Goal: Task Accomplishment & Management: Complete application form

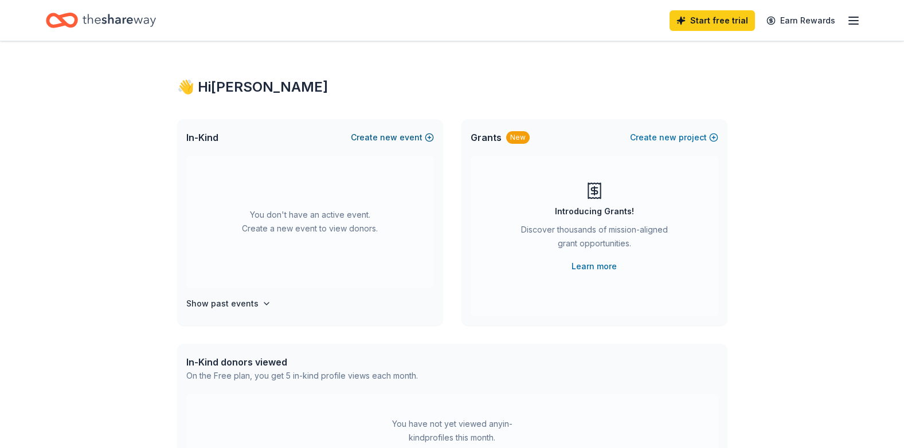
click at [406, 140] on button "Create new event" at bounding box center [392, 138] width 83 height 14
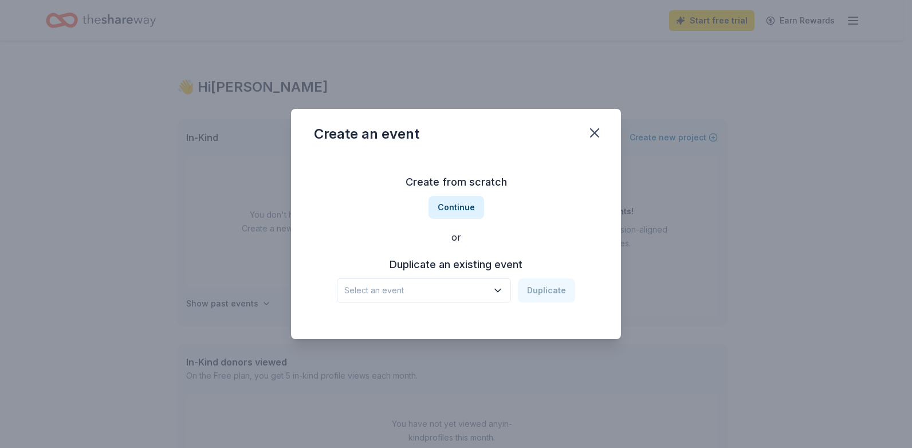
click at [537, 295] on div "Select an event Duplicate" at bounding box center [456, 291] width 238 height 24
click at [496, 293] on icon "button" at bounding box center [497, 290] width 11 height 11
click at [421, 336] on div "Family Fall Fest [DATE] · WI" at bounding box center [425, 328] width 171 height 37
click at [566, 291] on button "Duplicate" at bounding box center [546, 291] width 57 height 24
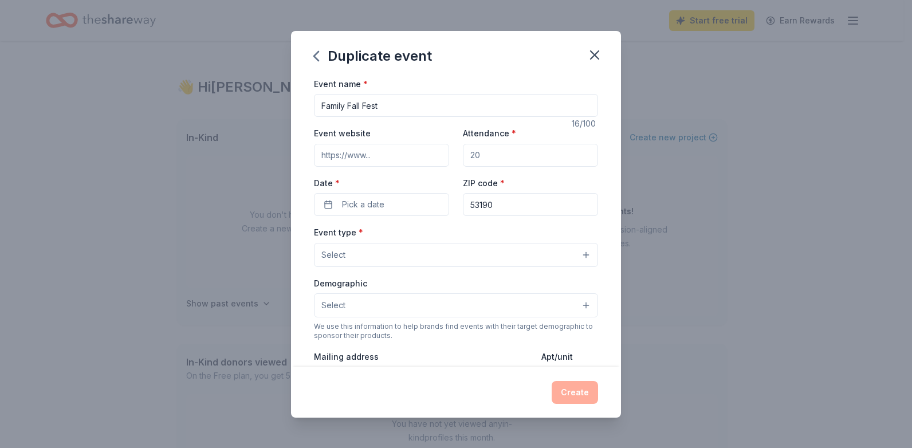
click at [396, 158] on input "Event website" at bounding box center [381, 155] width 135 height 23
click at [396, 156] on input "Event website" at bounding box center [381, 155] width 135 height 23
click at [326, 206] on button "Pick a date" at bounding box center [381, 204] width 135 height 23
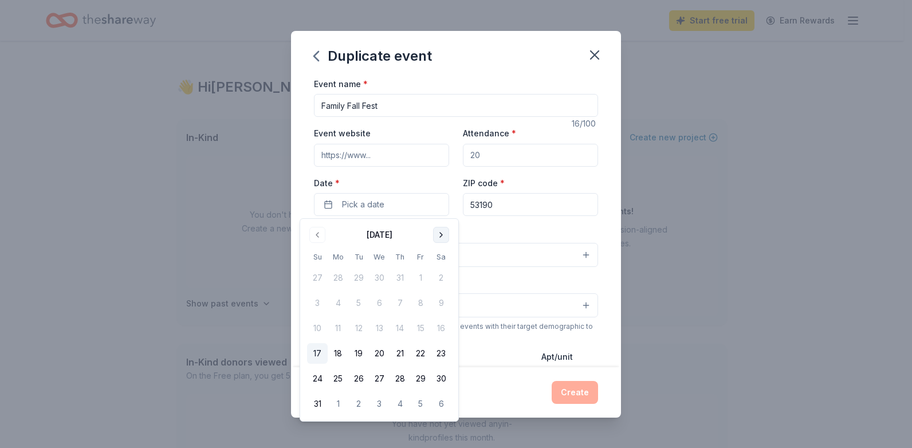
click at [447, 234] on button "Go to next month" at bounding box center [441, 235] width 16 height 16
click at [443, 230] on button "Go to next month" at bounding box center [441, 235] width 16 height 16
click at [425, 275] on button "3" at bounding box center [420, 278] width 21 height 21
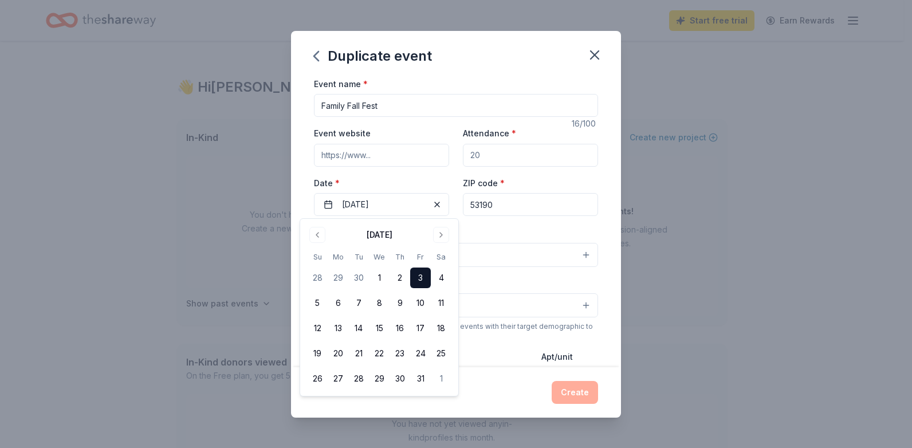
click at [402, 161] on input "Event website" at bounding box center [381, 155] width 135 height 23
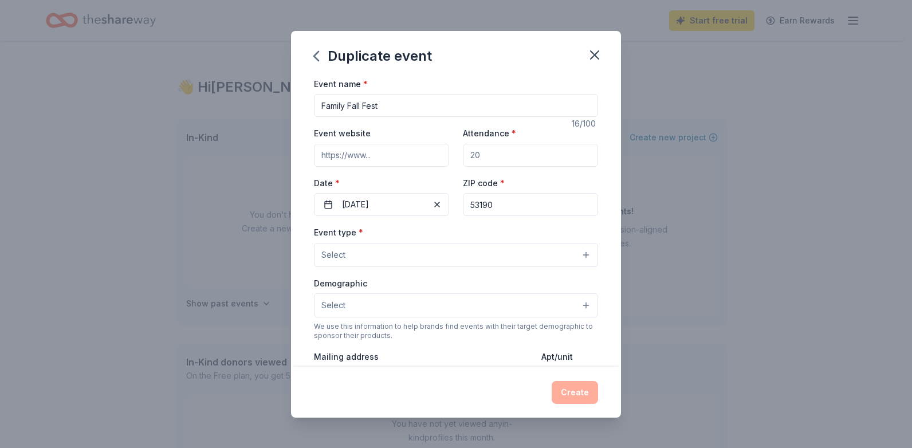
click at [309, 204] on div "Event name * Family Fall Fest 16 /100 Event website Attendance * Date * [DATE] …" at bounding box center [456, 222] width 330 height 291
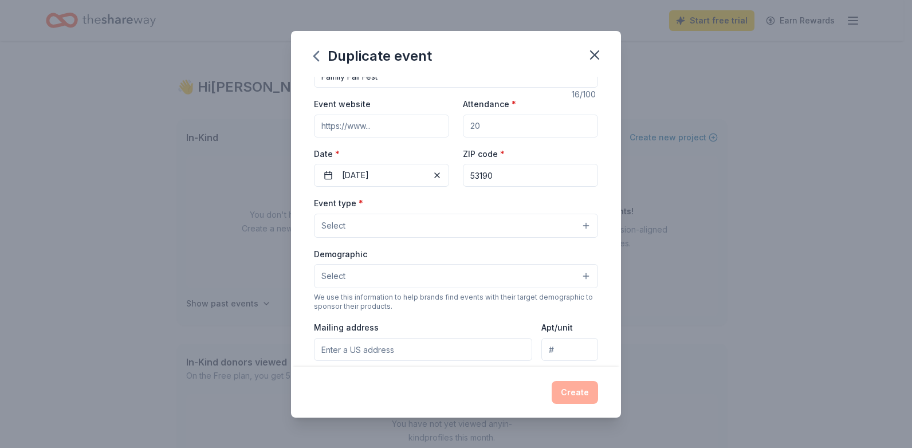
scroll to position [57, 0]
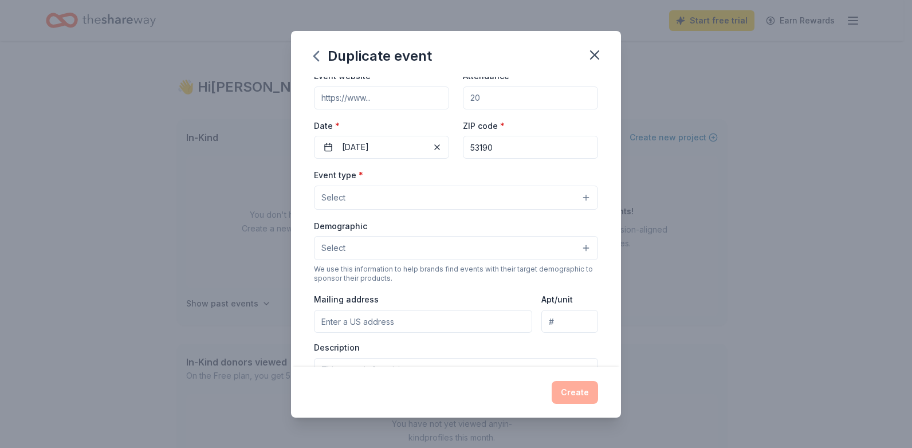
click at [338, 197] on span "Select" at bounding box center [334, 198] width 24 height 14
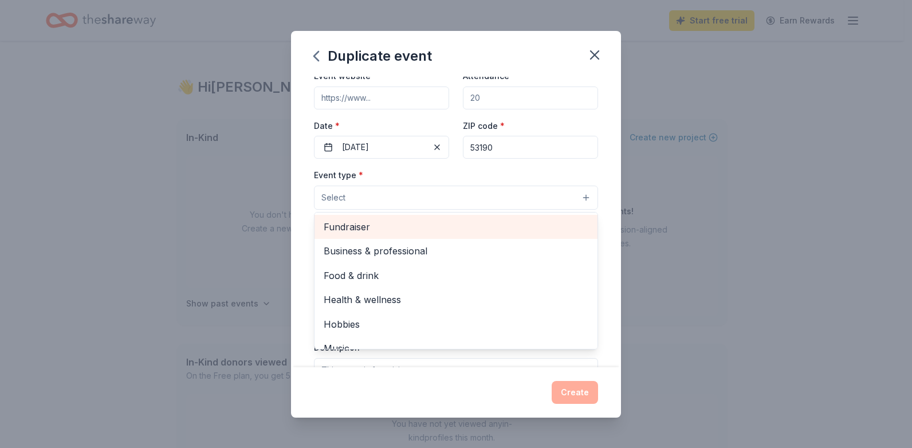
click at [346, 232] on span "Fundraiser" at bounding box center [456, 227] width 265 height 15
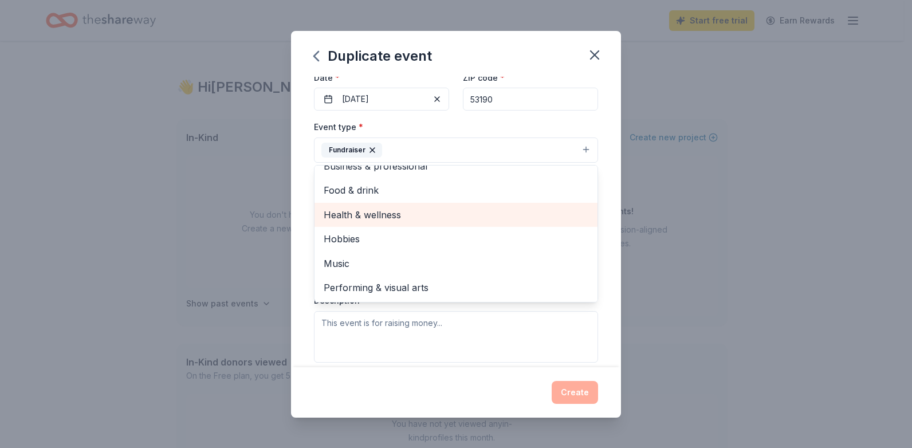
scroll to position [0, 0]
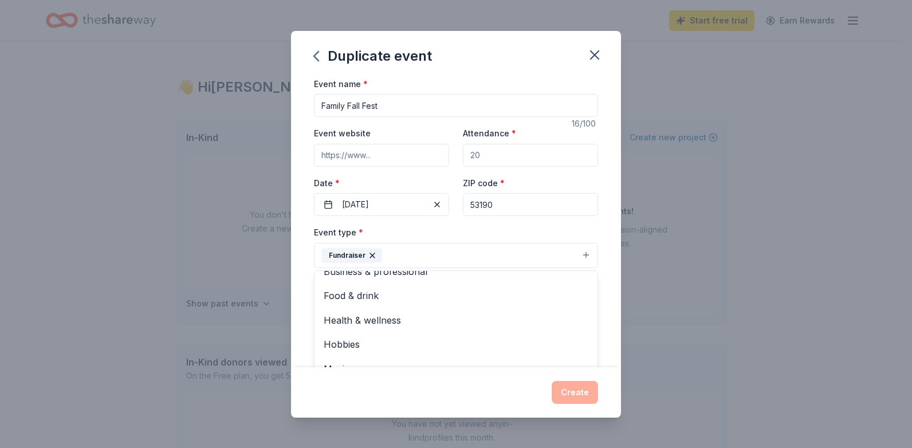
click at [301, 196] on div "Event name * Family Fall Fest 16 /100 Event website Attendance * Date * [DATE] …" at bounding box center [456, 222] width 330 height 291
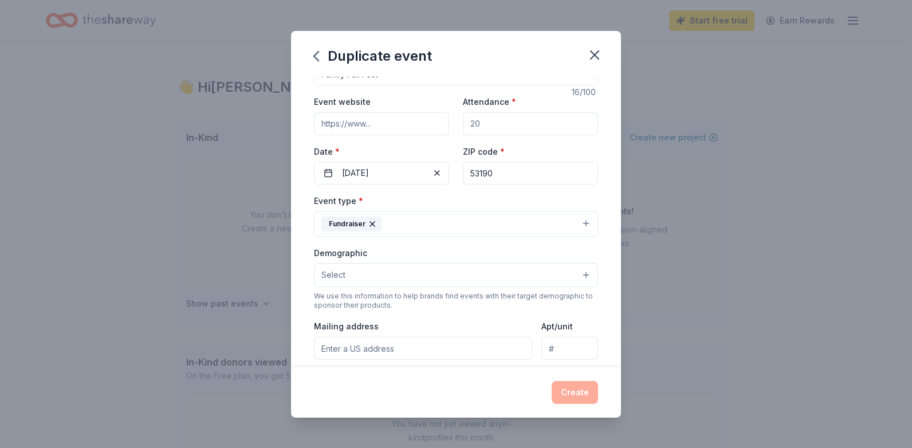
scroll to position [57, 0]
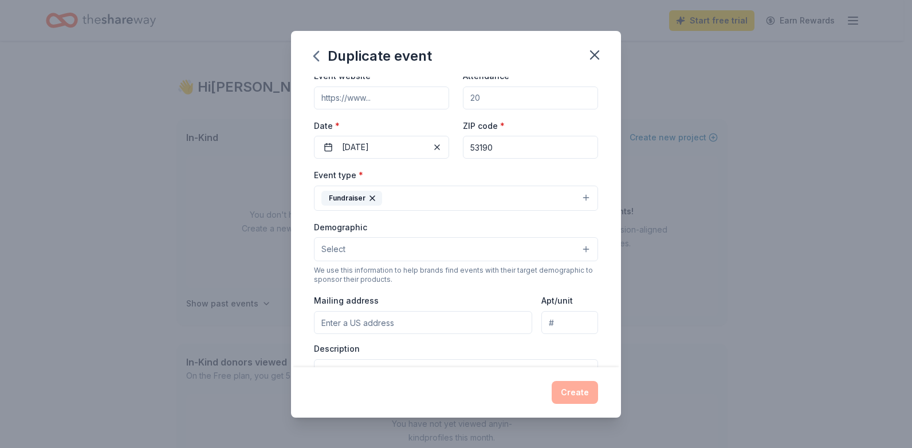
click at [419, 245] on button "Select" at bounding box center [456, 249] width 284 height 24
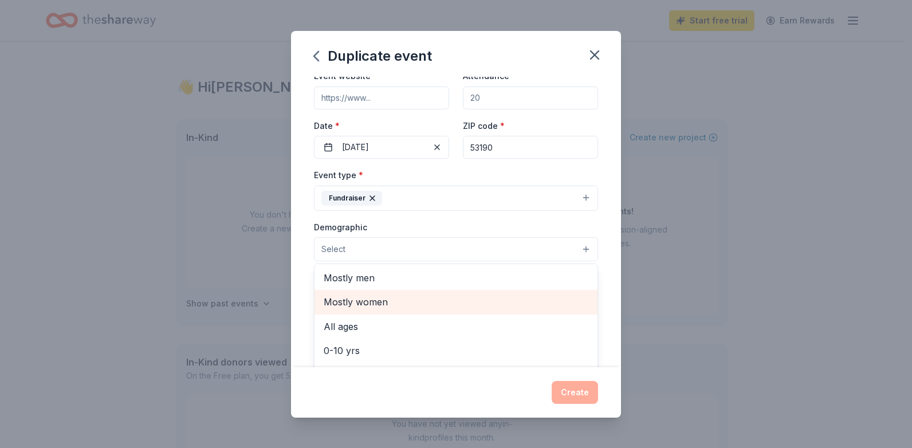
scroll to position [0, 0]
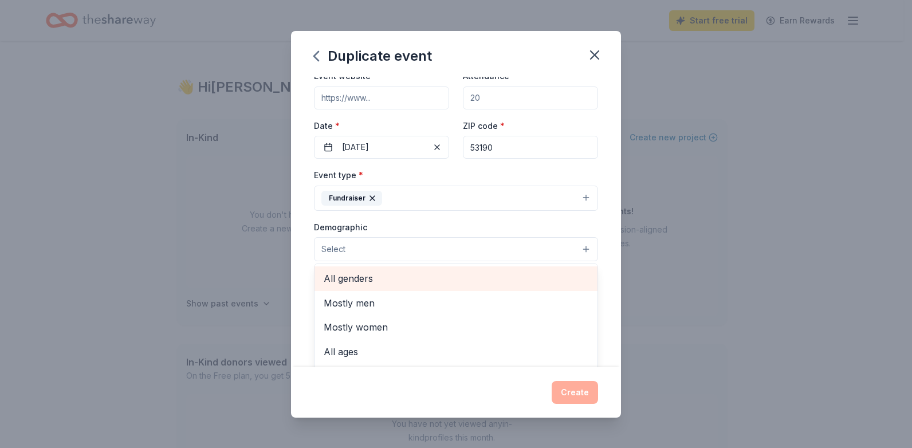
drag, startPoint x: 358, startPoint y: 283, endPoint x: 353, endPoint y: 278, distance: 6.9
click at [352, 279] on span "All genders" at bounding box center [456, 278] width 265 height 15
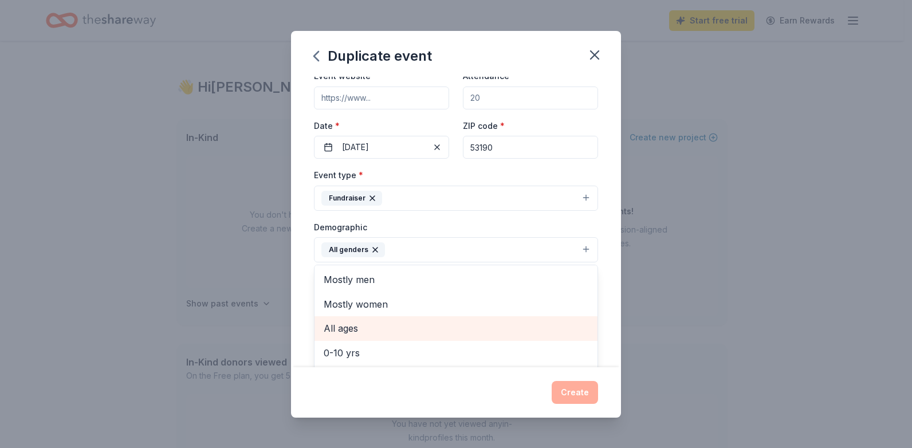
click at [347, 318] on div "All ages" at bounding box center [456, 328] width 283 height 24
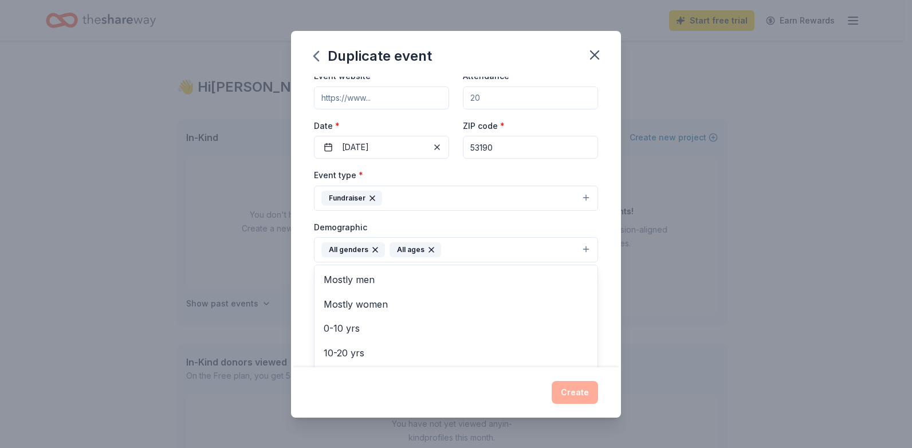
click at [592, 242] on div "Event name * Family Fall Fest 16 /100 Event website Attendance * Date * [DATE] …" at bounding box center [456, 222] width 330 height 291
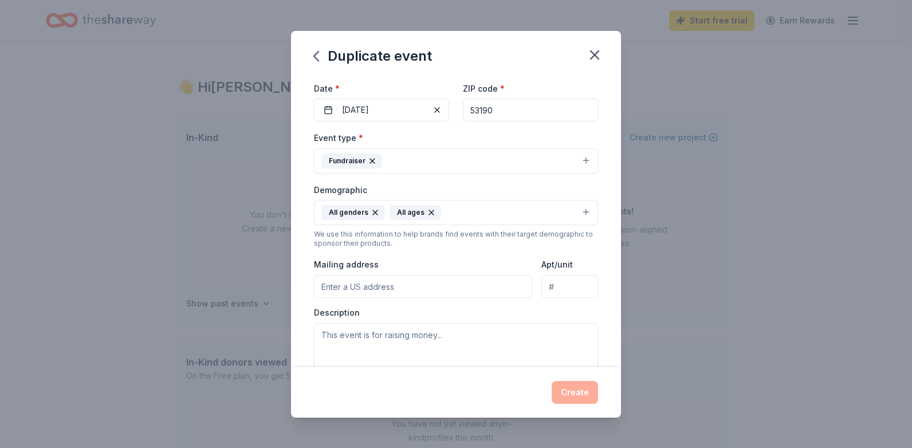
scroll to position [115, 0]
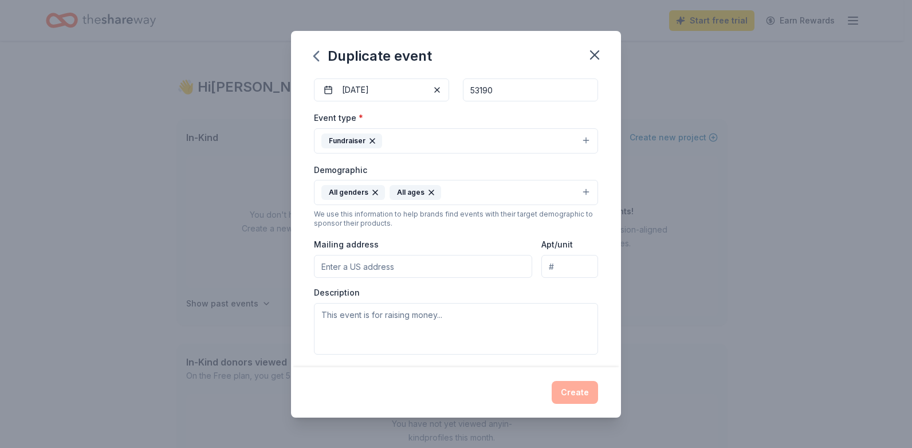
click at [368, 276] on input "Mailing address" at bounding box center [423, 266] width 218 height 23
type input "[STREET_ADDRESS]"
click at [334, 316] on textarea at bounding box center [456, 329] width 284 height 52
paste textarea "The Parents and Teachers Together (PATT) at [US_STATE][GEOGRAPHIC_DATA] is host…"
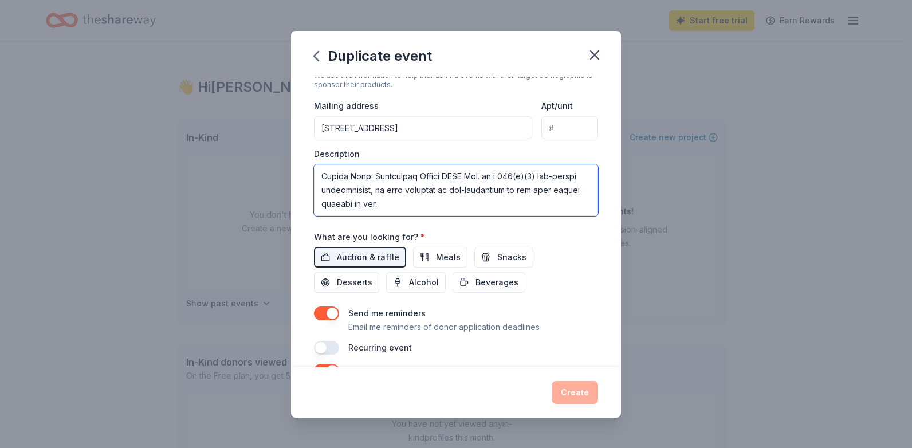
scroll to position [357, 0]
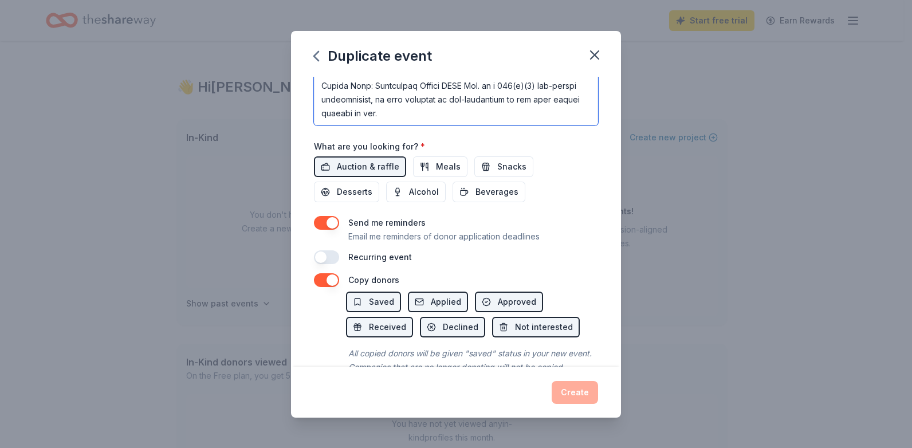
drag, startPoint x: 413, startPoint y: 339, endPoint x: 339, endPoint y: 356, distance: 76.3
click at [340, 358] on div "Event name * Family Fall Fest 16 /100 Event website Attendance * Date * [DATE] …" at bounding box center [456, 222] width 330 height 291
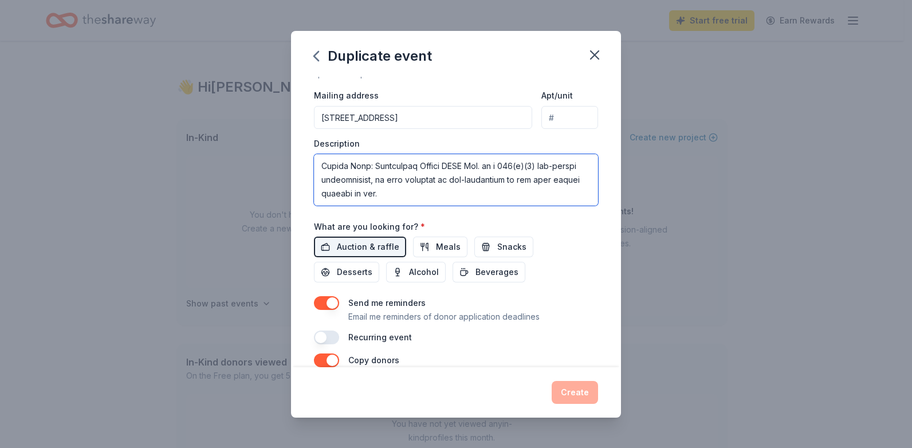
scroll to position [242, 0]
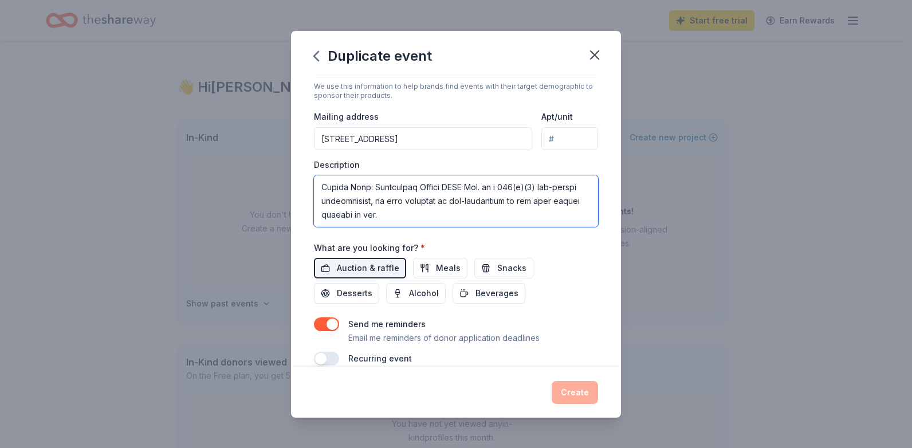
click at [436, 200] on textarea at bounding box center [456, 201] width 284 height 52
click at [435, 202] on textarea at bounding box center [456, 201] width 284 height 52
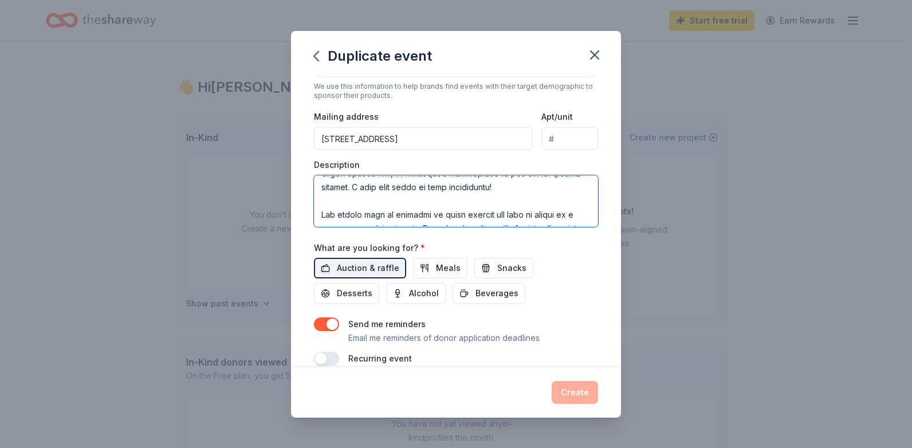
click at [387, 213] on textarea at bounding box center [456, 201] width 284 height 52
type textarea "The Parents and Teachers Together (PATT) at [US_STATE][GEOGRAPHIC_DATA] is host…"
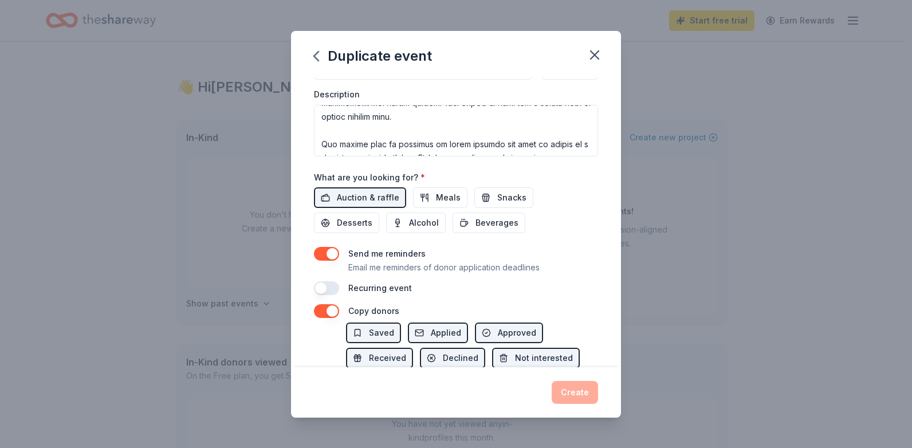
scroll to position [385, 0]
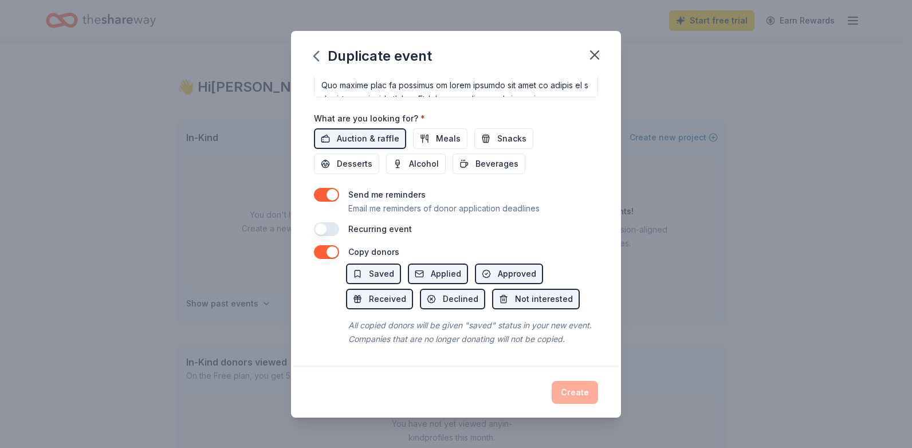
click at [582, 394] on div "Create" at bounding box center [456, 392] width 284 height 23
click at [575, 394] on div "Create" at bounding box center [456, 392] width 284 height 23
click at [330, 245] on button "button" at bounding box center [326, 252] width 25 height 14
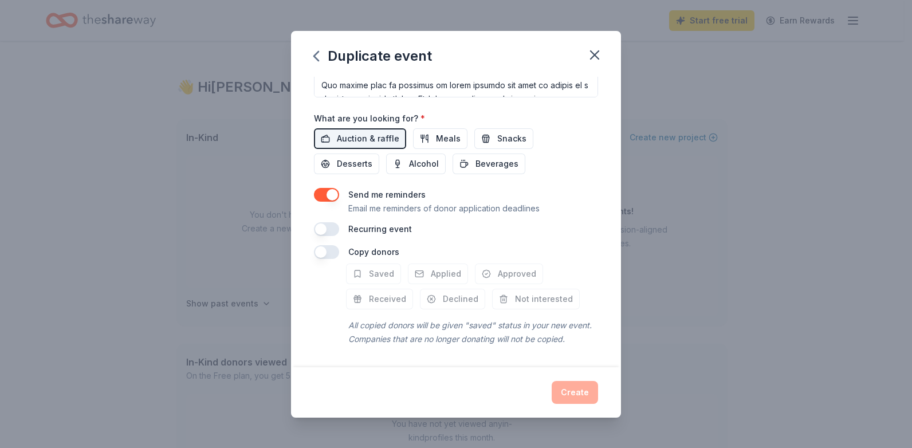
click at [329, 245] on button "button" at bounding box center [326, 252] width 25 height 14
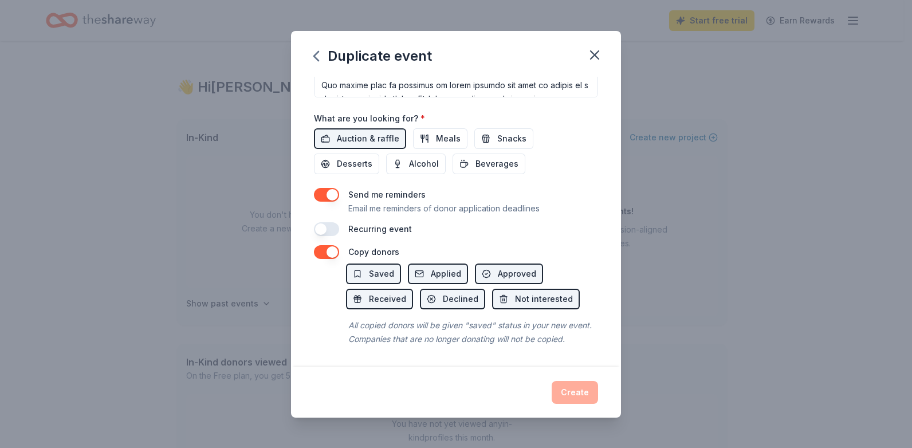
click at [556, 390] on div "Create" at bounding box center [456, 392] width 284 height 23
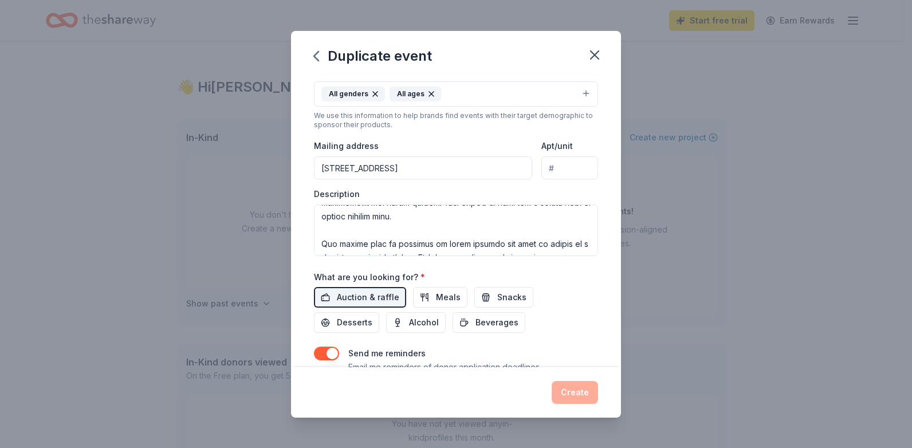
scroll to position [248, 0]
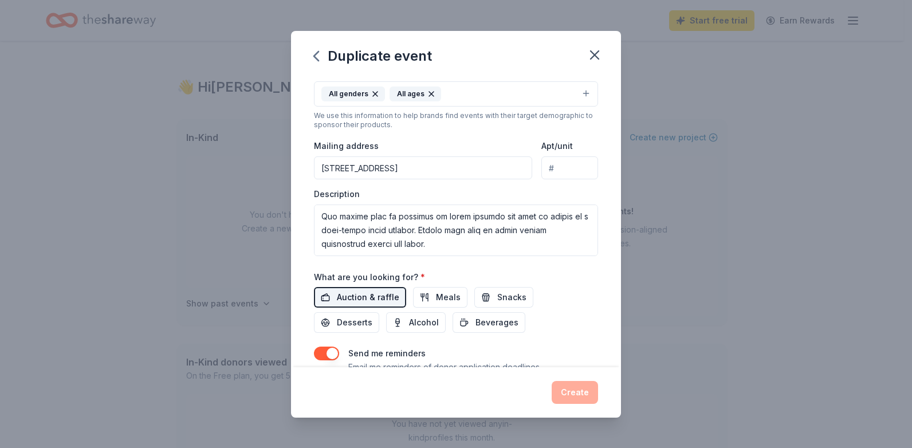
click at [377, 293] on span "Auction & raffle" at bounding box center [368, 298] width 62 height 14
click at [383, 291] on span "Auction & raffle" at bounding box center [368, 298] width 62 height 14
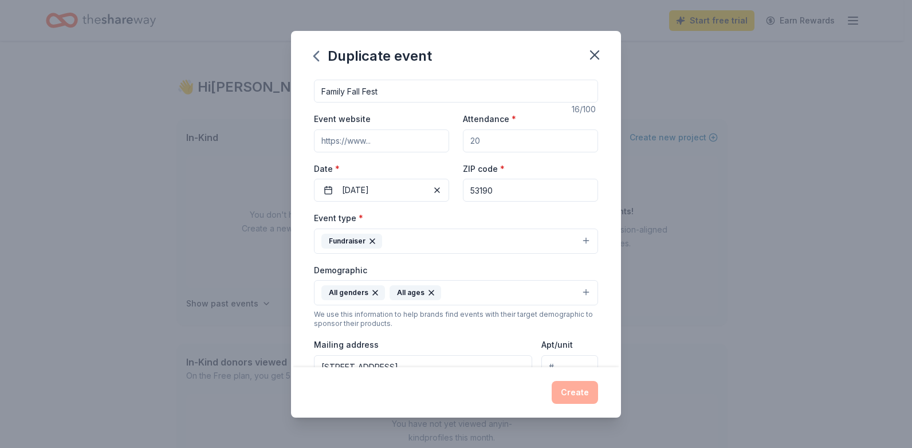
scroll to position [0, 0]
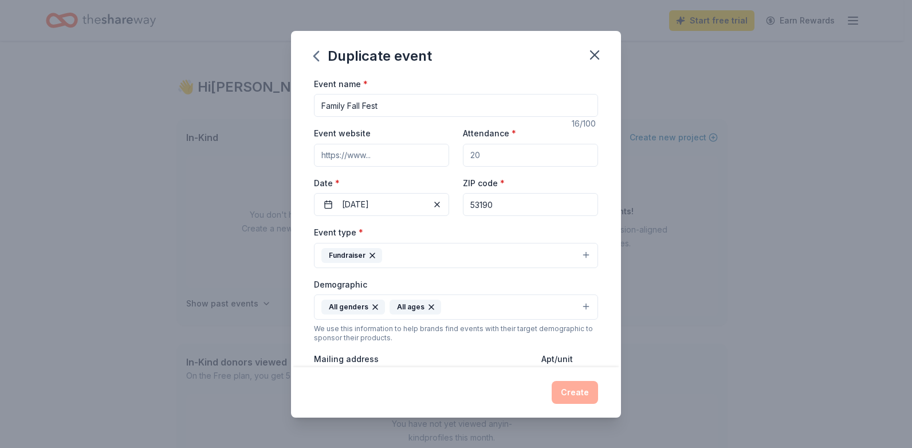
click at [410, 160] on input "Event website" at bounding box center [381, 155] width 135 height 23
type input "[URL][US_STATE][DOMAIN_NAME][US_STATE]"
click at [520, 158] on input "Attendance *" at bounding box center [530, 155] width 135 height 23
type input "2"
type input "350"
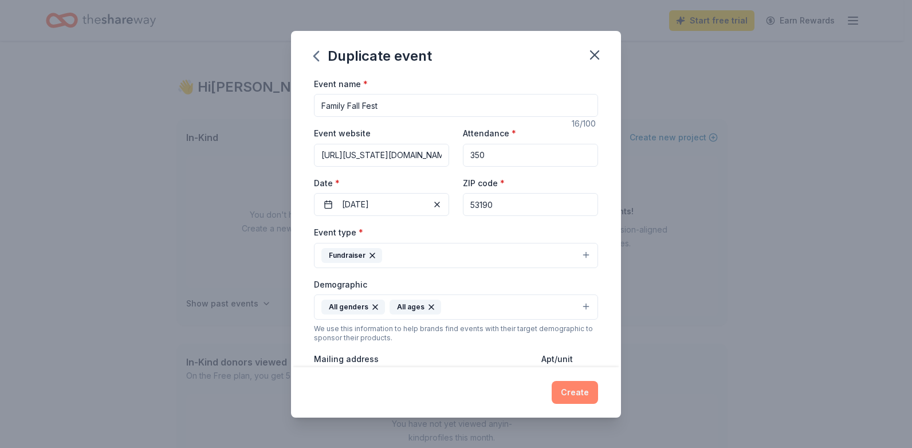
click at [594, 394] on button "Create" at bounding box center [575, 392] width 46 height 23
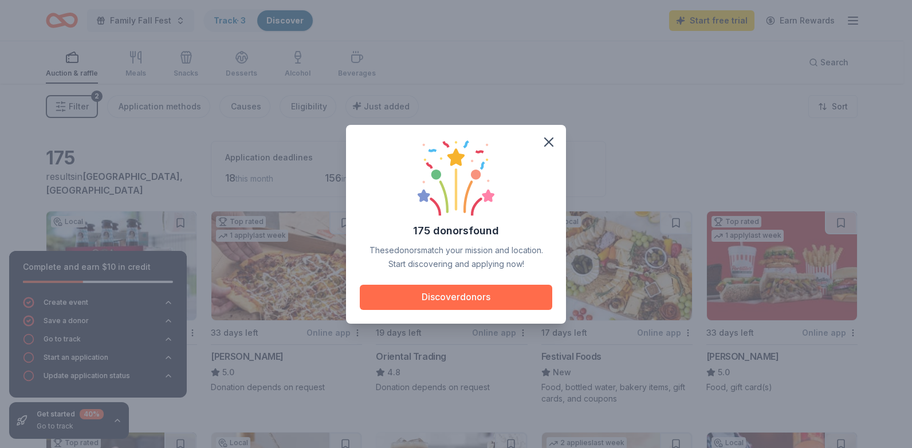
click at [437, 297] on button "Discover donors" at bounding box center [456, 297] width 193 height 25
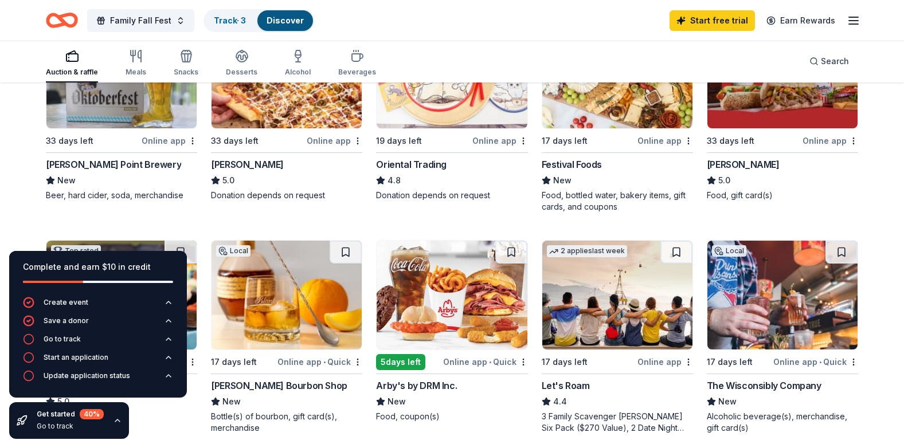
scroll to position [172, 0]
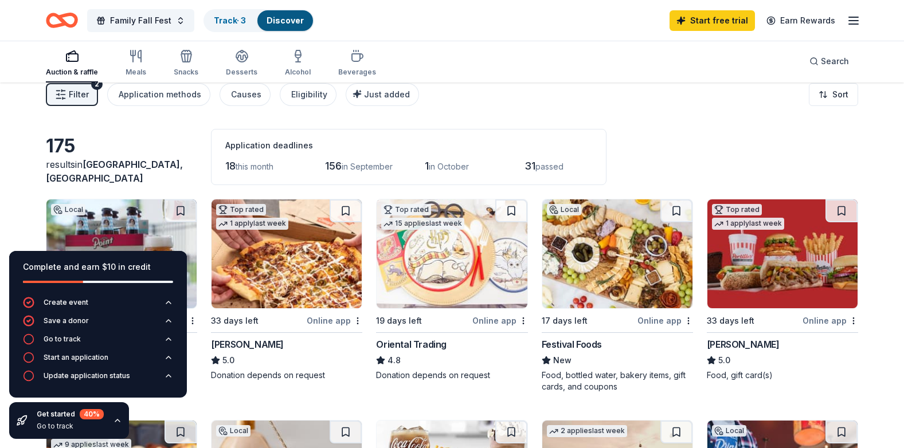
scroll to position [0, 0]
